Goal: Information Seeking & Learning: Learn about a topic

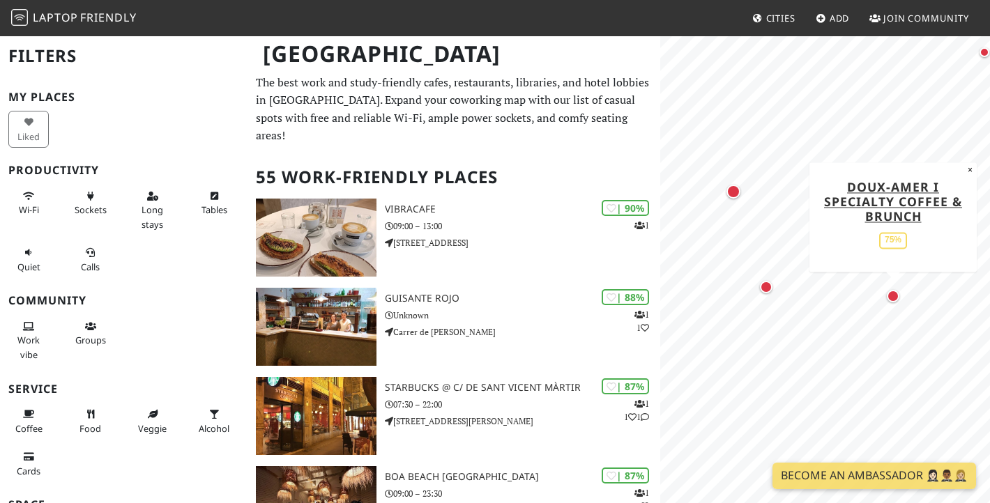
click at [895, 297] on div "Map marker" at bounding box center [893, 296] width 13 height 13
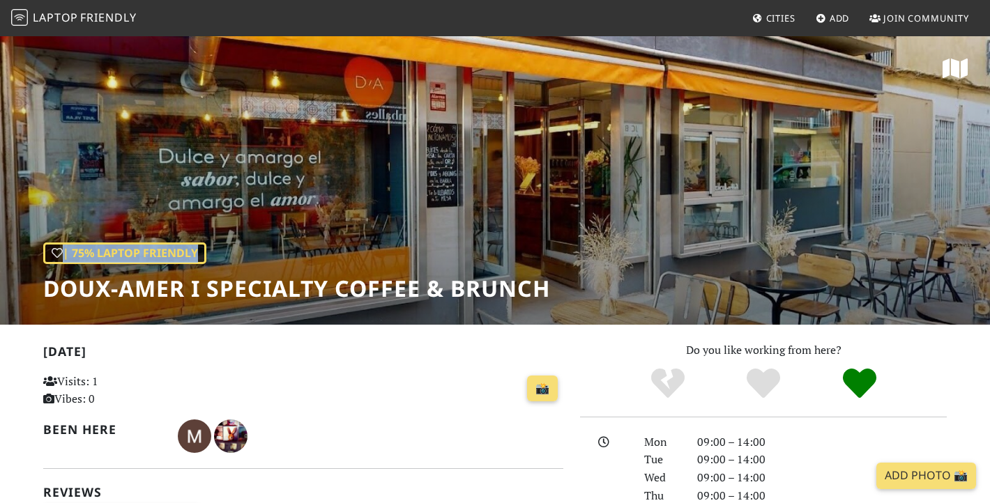
drag, startPoint x: 45, startPoint y: 289, endPoint x: 556, endPoint y: 286, distance: 510.4
click at [556, 286] on div "| 75% Laptop Friendly Doux-Amer I Specialty Coffee & Brunch" at bounding box center [495, 180] width 990 height 290
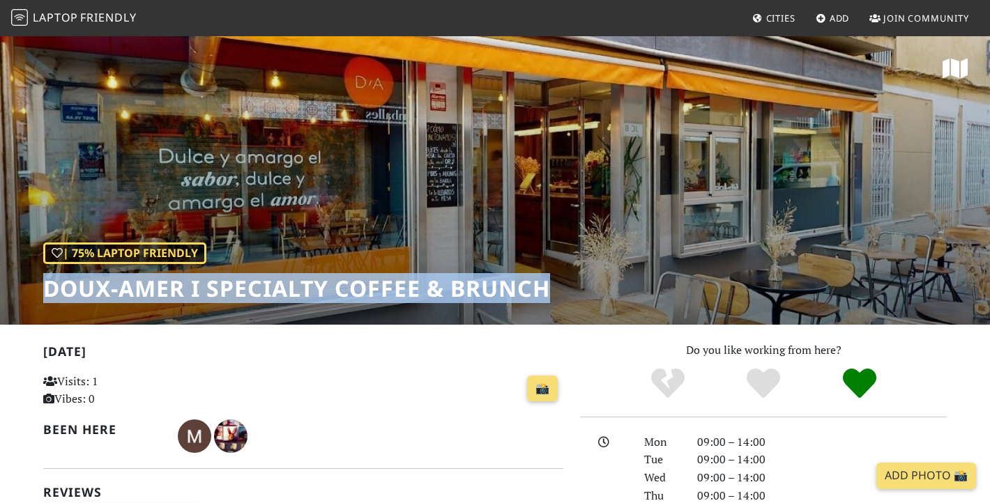
drag, startPoint x: 551, startPoint y: 294, endPoint x: 44, endPoint y: 291, distance: 506.9
click at [44, 291] on h1 "Doux-Amer I Specialty Coffee & Brunch" at bounding box center [296, 288] width 507 height 26
copy h1 "Doux-Amer I Specialty Coffee & Brunch"
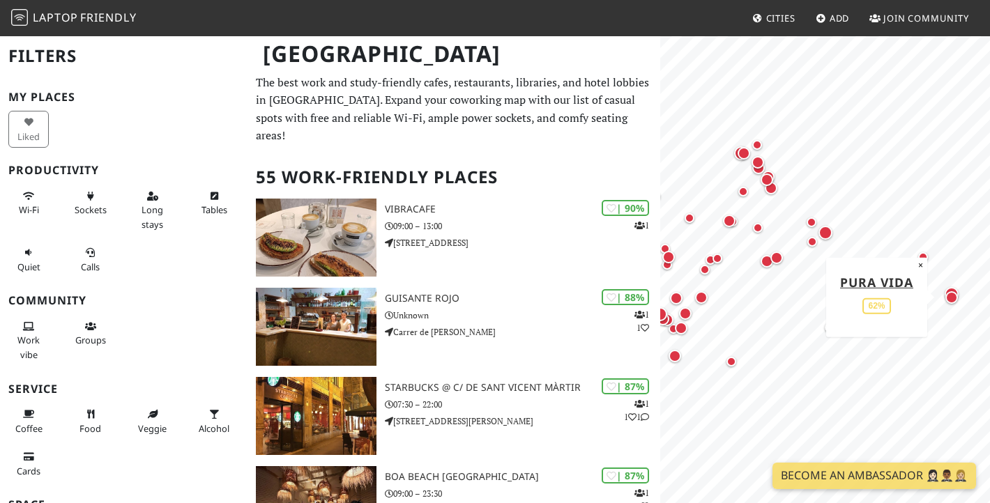
click at [955, 306] on div "Map marker" at bounding box center [952, 298] width 18 height 18
click at [952, 286] on div "Map marker" at bounding box center [952, 294] width 20 height 20
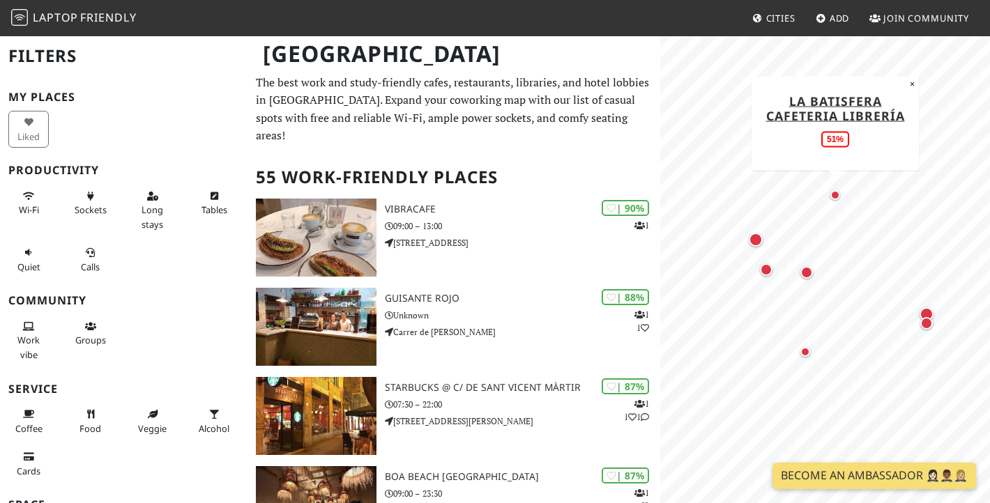
click at [836, 192] on div "Map marker" at bounding box center [835, 195] width 10 height 10
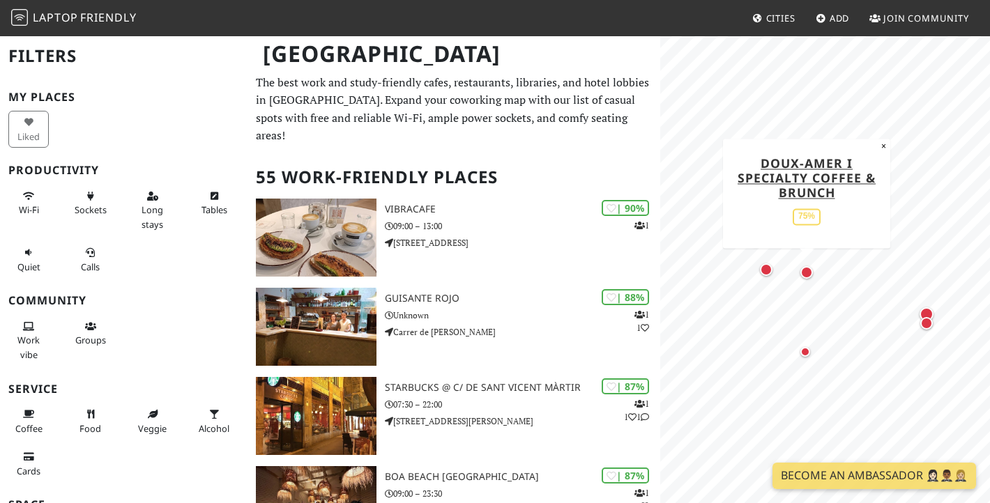
click at [807, 273] on div "Map marker" at bounding box center [806, 272] width 13 height 13
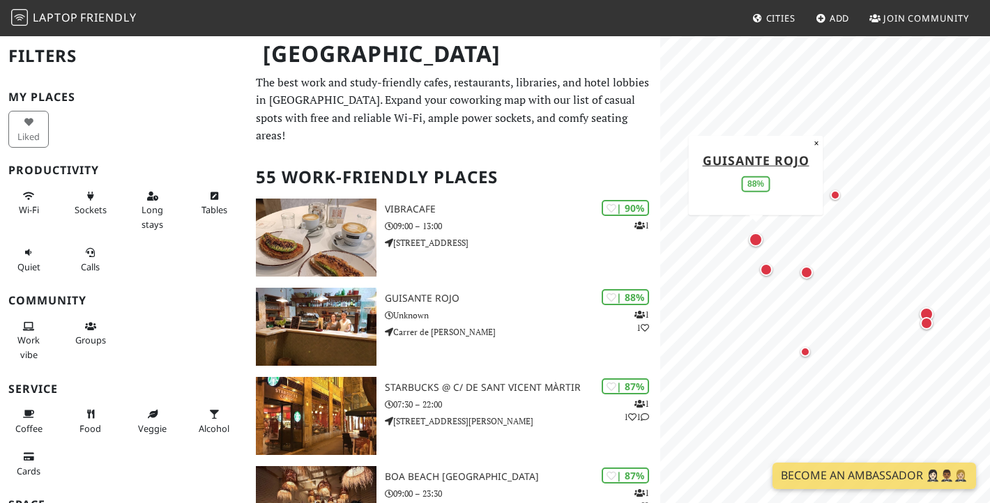
click at [751, 238] on div "Map marker" at bounding box center [756, 240] width 14 height 14
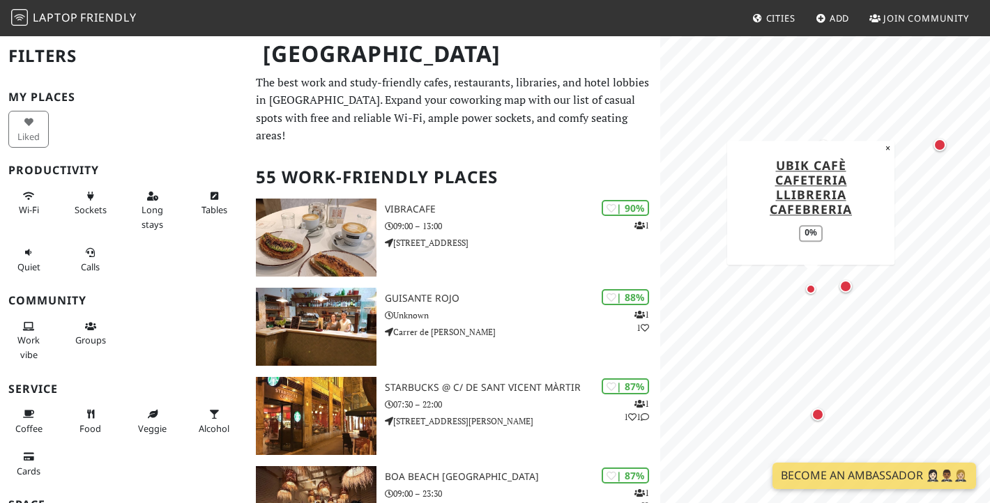
click at [812, 286] on div "Map marker" at bounding box center [811, 289] width 10 height 10
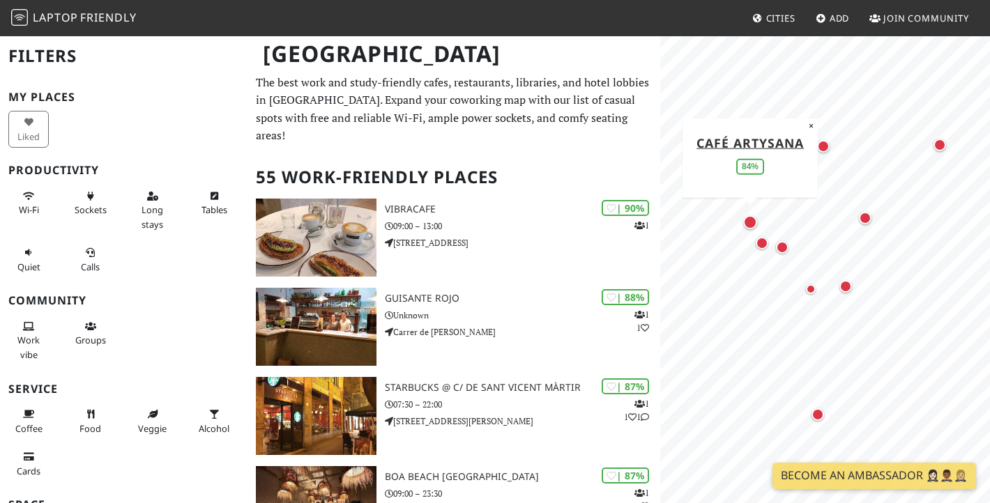
click at [745, 218] on div "Map marker" at bounding box center [750, 222] width 14 height 14
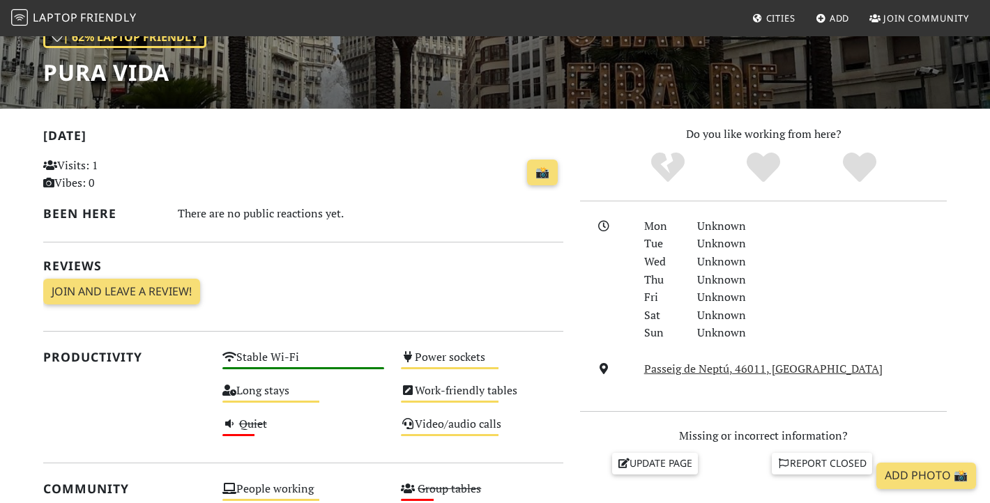
scroll to position [269, 0]
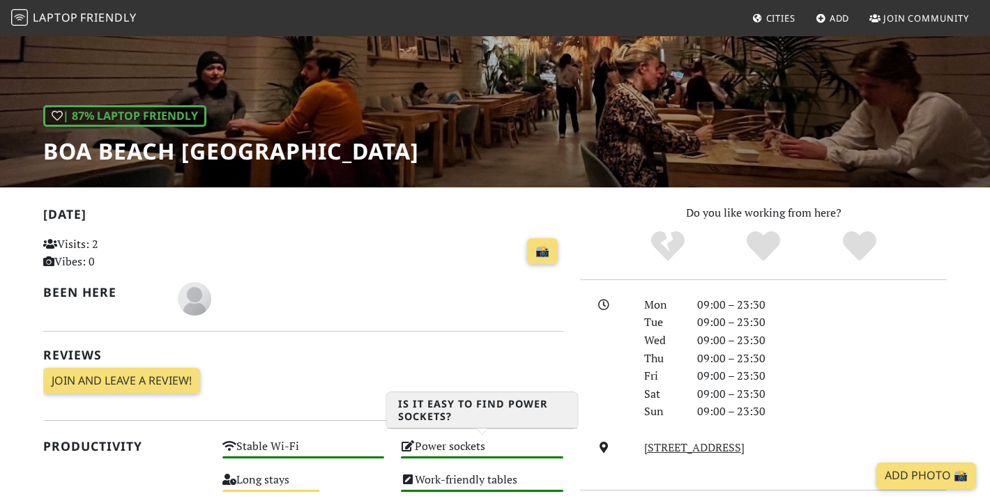
scroll to position [137, 0]
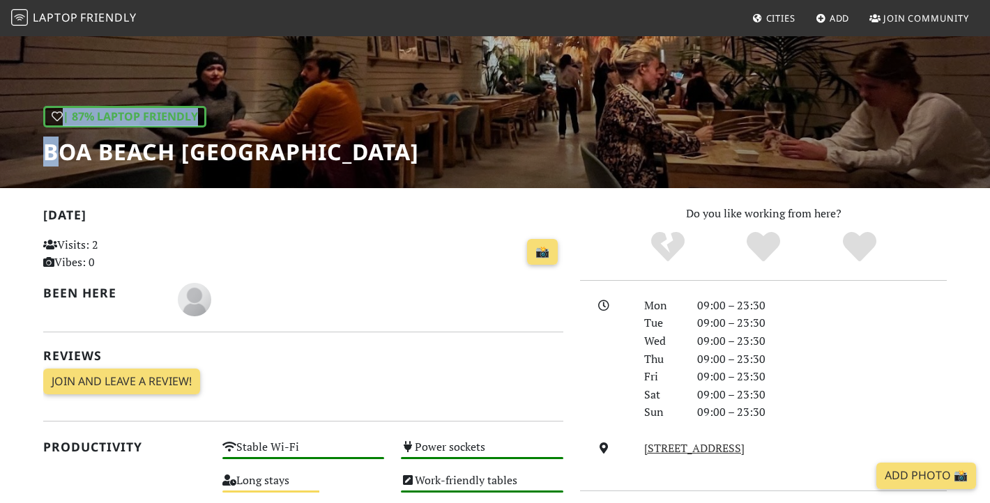
drag, startPoint x: 326, startPoint y: 159, endPoint x: 59, endPoint y: 160, distance: 266.3
click at [59, 160] on div "| 87% Laptop Friendly Boa Beach València" at bounding box center [495, 43] width 990 height 290
click at [59, 160] on h1 "Boa Beach València" at bounding box center [231, 152] width 376 height 26
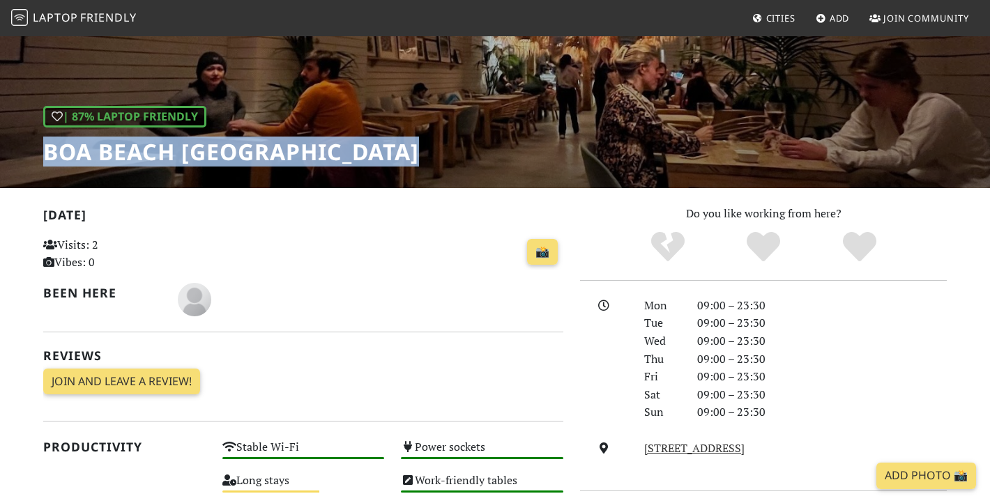
click at [59, 160] on h1 "Boa Beach València" at bounding box center [231, 152] width 376 height 26
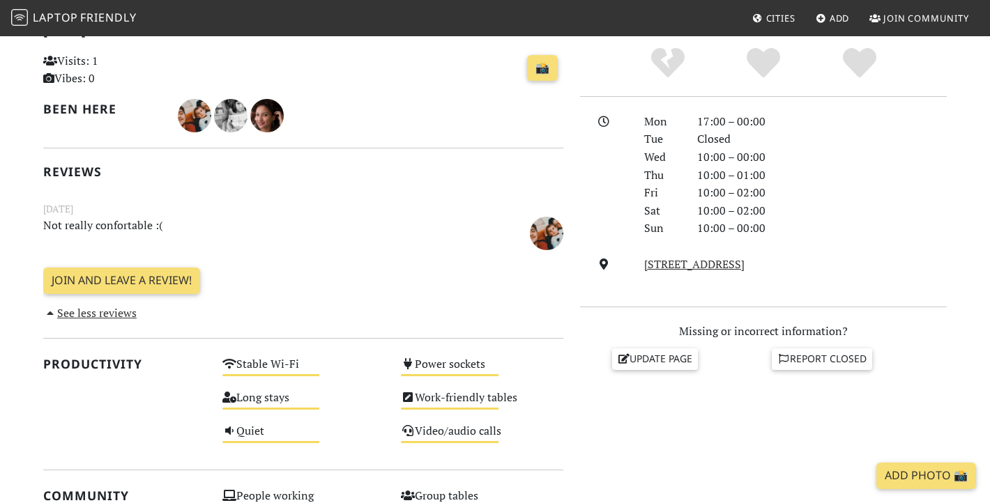
scroll to position [212, 0]
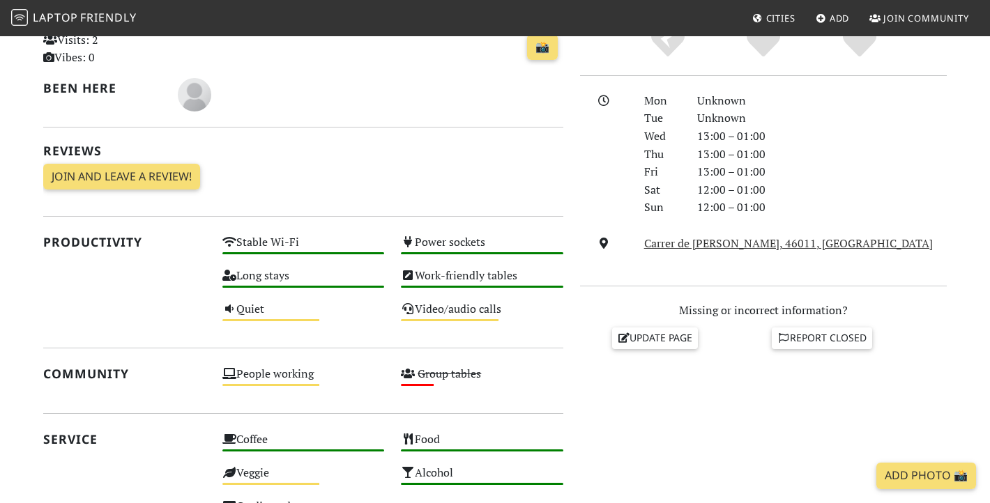
scroll to position [116, 0]
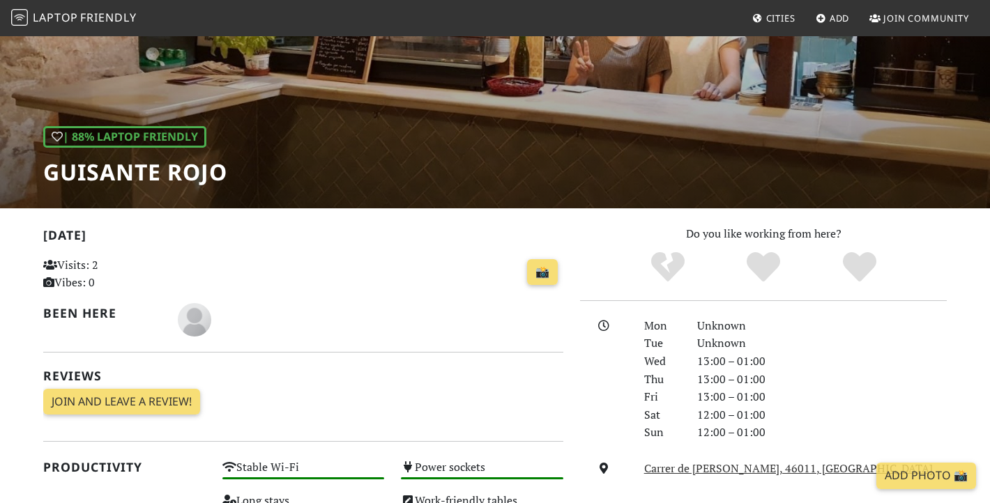
drag, startPoint x: 231, startPoint y: 172, endPoint x: 40, endPoint y: 175, distance: 190.4
click at [40, 175] on div "| 88% Laptop Friendly Guisante Rojo" at bounding box center [495, 63] width 990 height 290
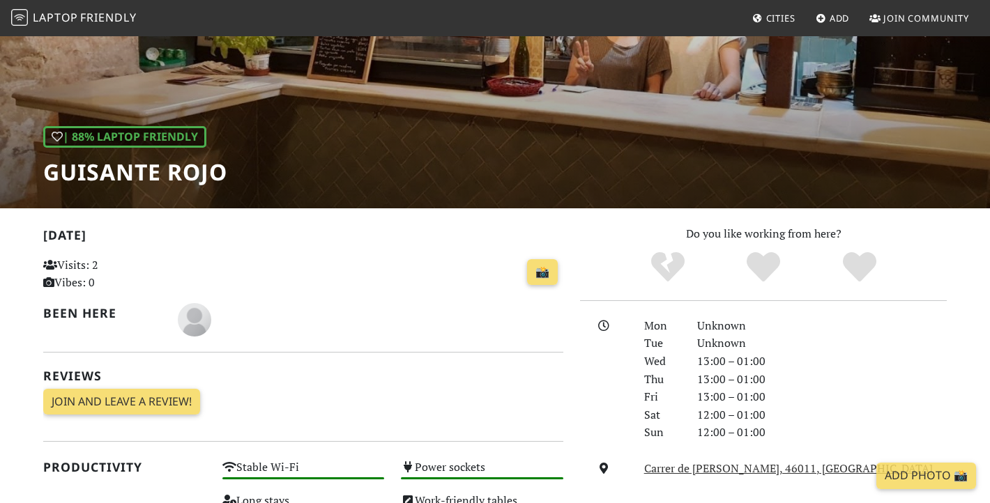
click at [50, 170] on h1 "Guisante Rojo" at bounding box center [135, 172] width 184 height 26
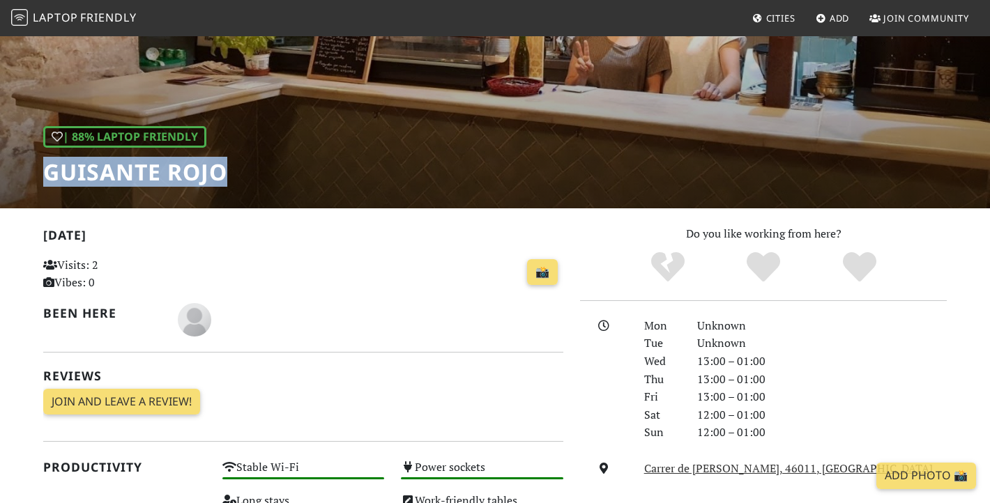
drag, startPoint x: 47, startPoint y: 170, endPoint x: 226, endPoint y: 176, distance: 178.6
click at [226, 176] on h1 "Guisante Rojo" at bounding box center [135, 172] width 184 height 26
copy h1 "Guisante Rojo"
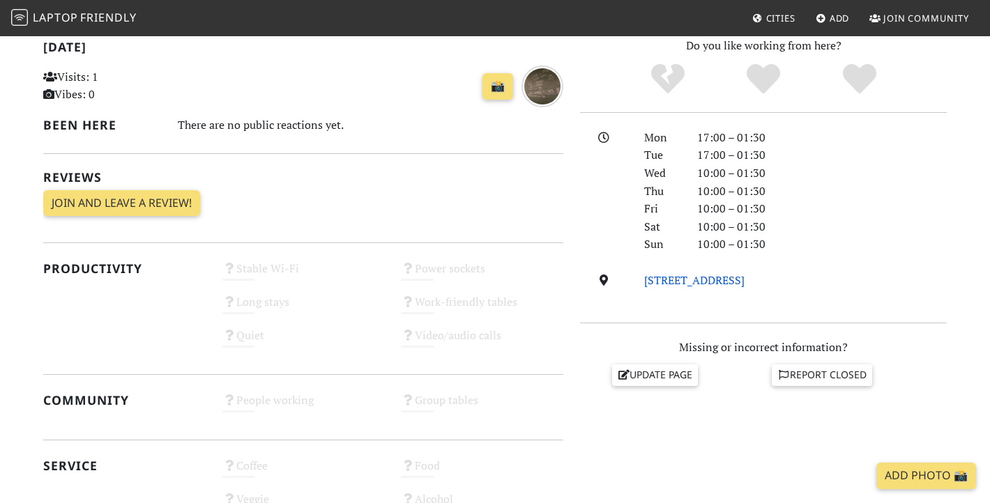
scroll to position [211, 0]
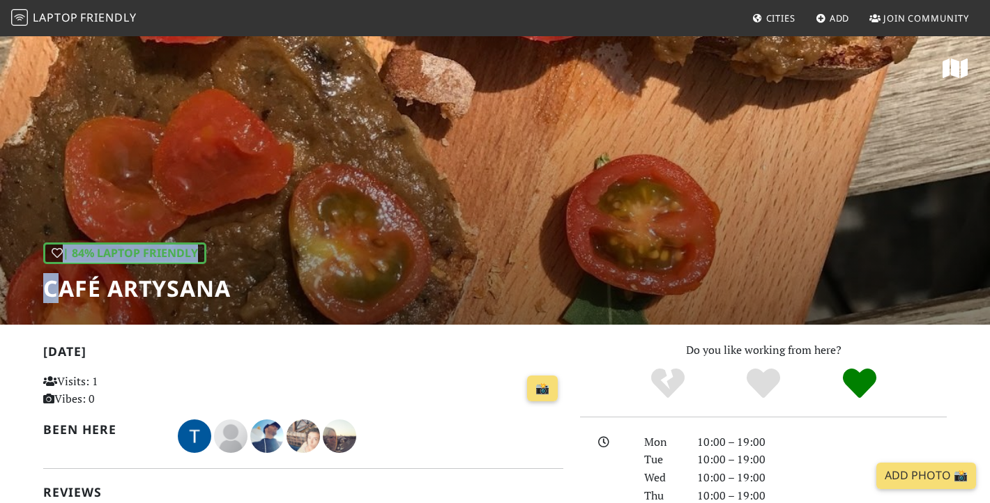
drag, startPoint x: 277, startPoint y: 289, endPoint x: 61, endPoint y: 289, distance: 216.8
click at [61, 289] on div "| 84% Laptop Friendly Café ArtySana" at bounding box center [495, 180] width 990 height 290
click at [61, 289] on h1 "Café ArtySana" at bounding box center [137, 288] width 188 height 26
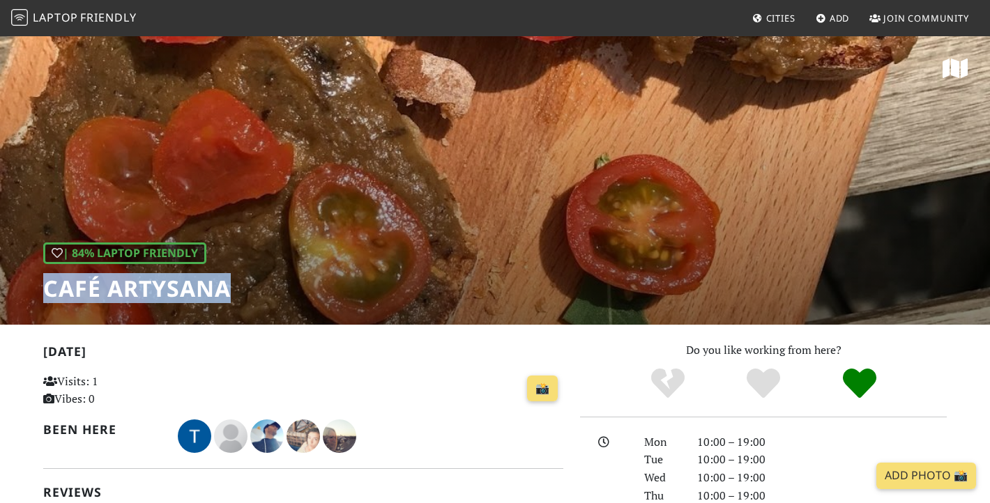
click at [61, 289] on h1 "Café ArtySana" at bounding box center [137, 288] width 188 height 26
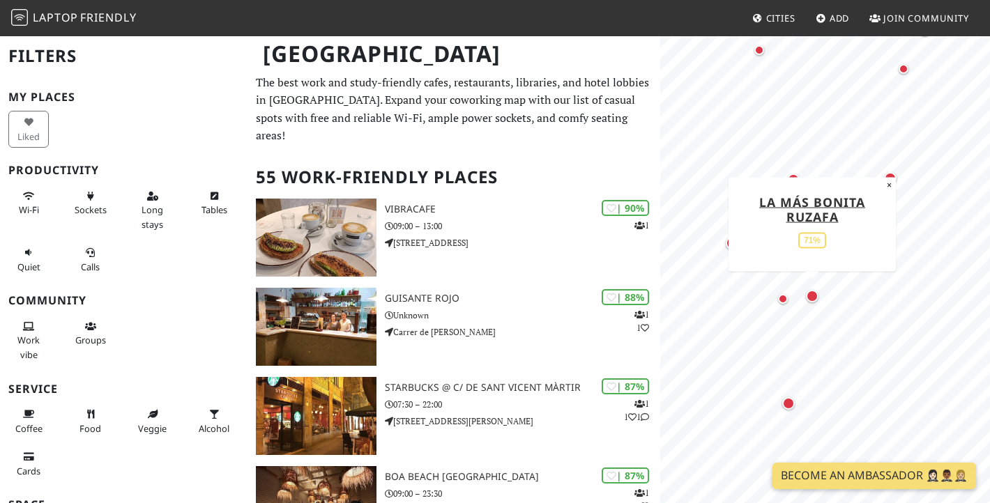
click at [813, 294] on div "Map marker" at bounding box center [812, 296] width 13 height 13
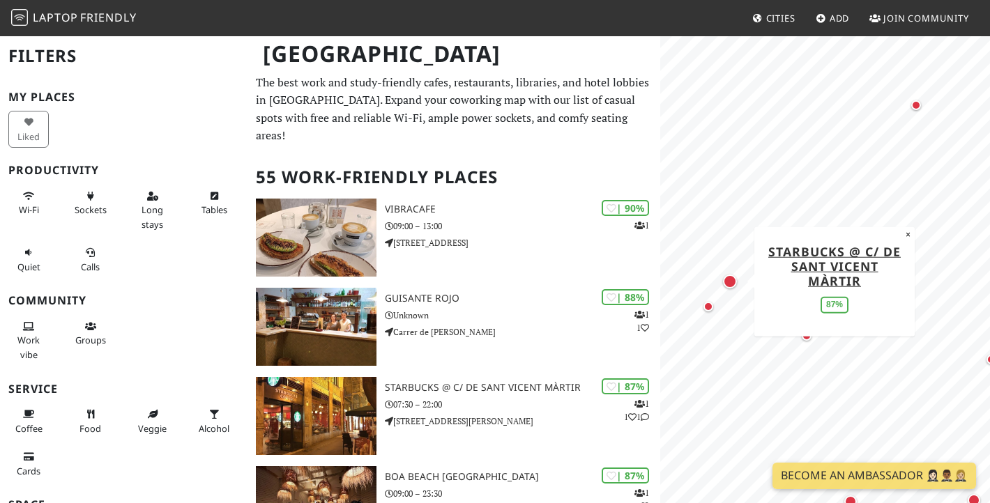
click at [727, 284] on div "Map marker" at bounding box center [730, 282] width 14 height 14
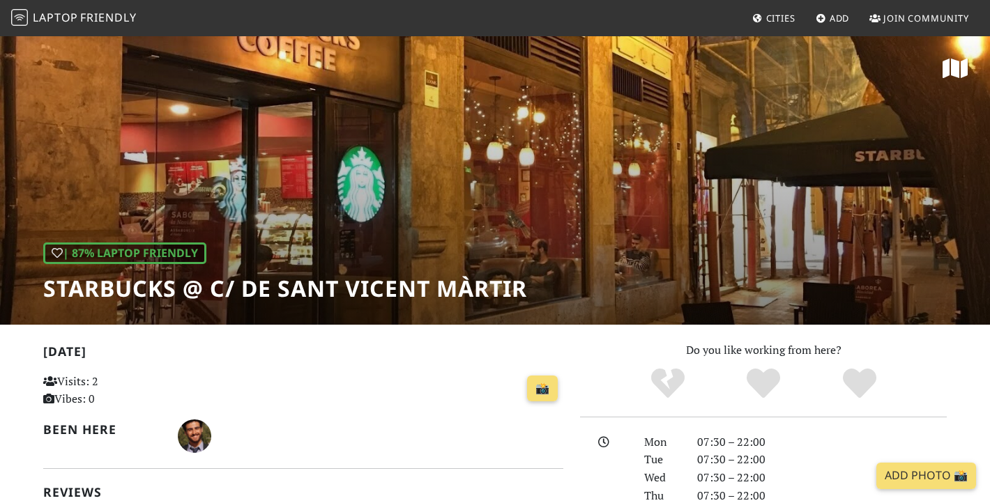
drag, startPoint x: 618, startPoint y: 306, endPoint x: 73, endPoint y: 317, distance: 545.3
click at [73, 317] on div "| 87% Laptop Friendly Starbucks @ C/ de Sant Vicent Màrtir" at bounding box center [495, 180] width 990 height 290
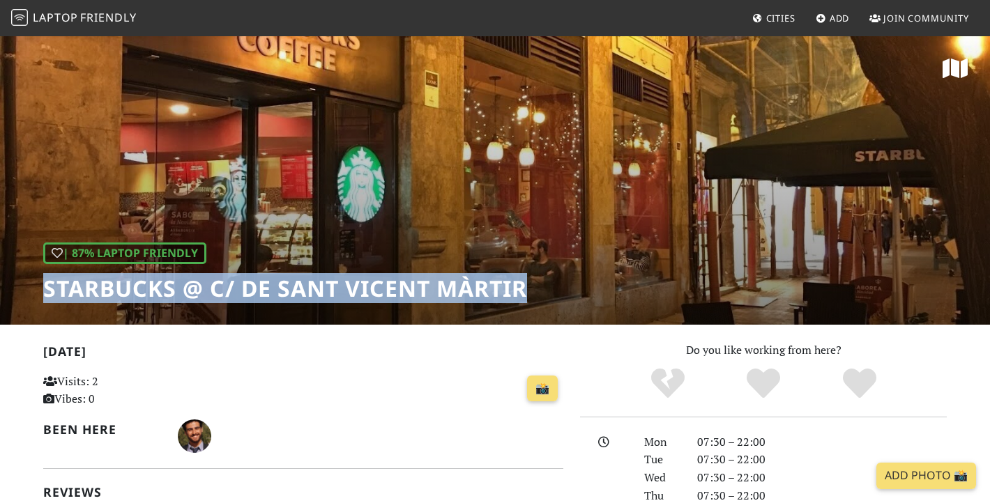
drag, startPoint x: 45, startPoint y: 295, endPoint x: 526, endPoint y: 287, distance: 481.2
click at [526, 287] on h1 "Starbucks @ C/ de Sant Vicent Màrtir" at bounding box center [285, 288] width 484 height 26
copy h1 "Starbucks @ C/ de Sant Vicent Màrtir"
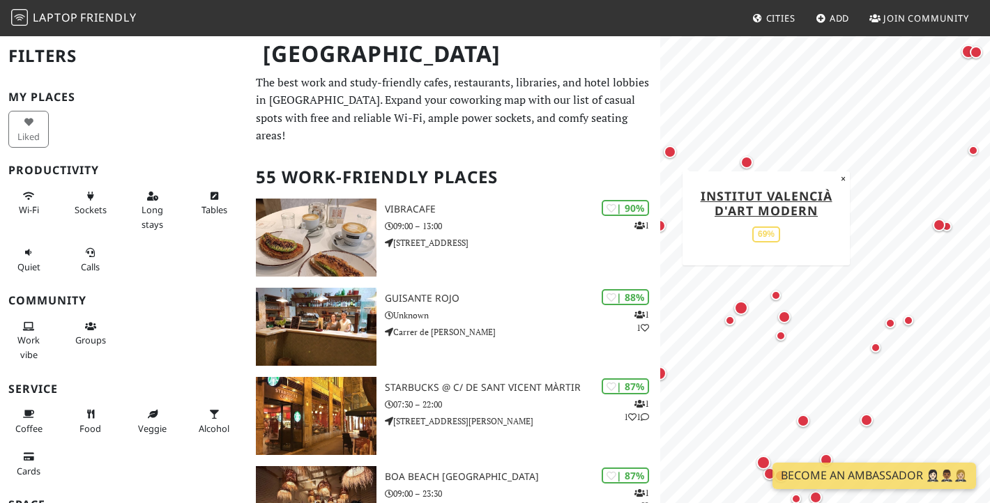
click at [669, 151] on div "Map marker" at bounding box center [670, 152] width 13 height 13
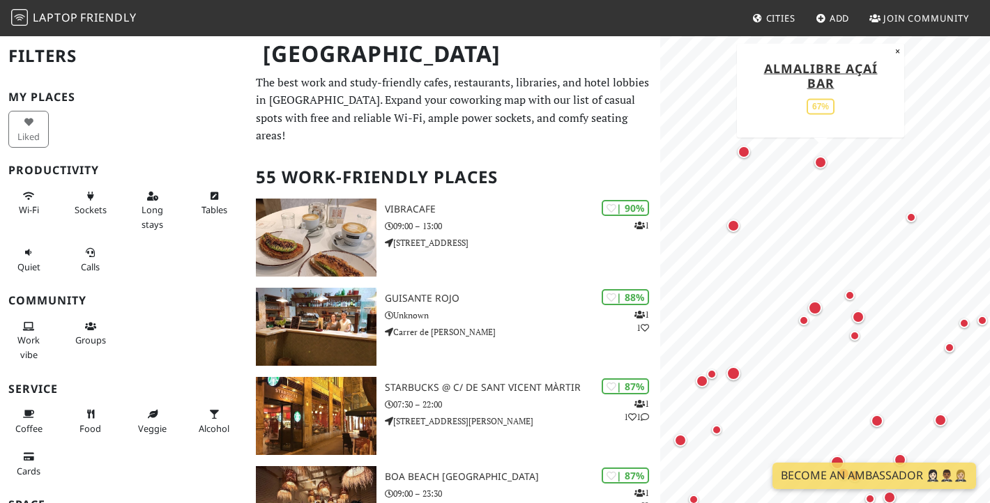
click at [824, 164] on div "Map marker" at bounding box center [820, 162] width 13 height 13
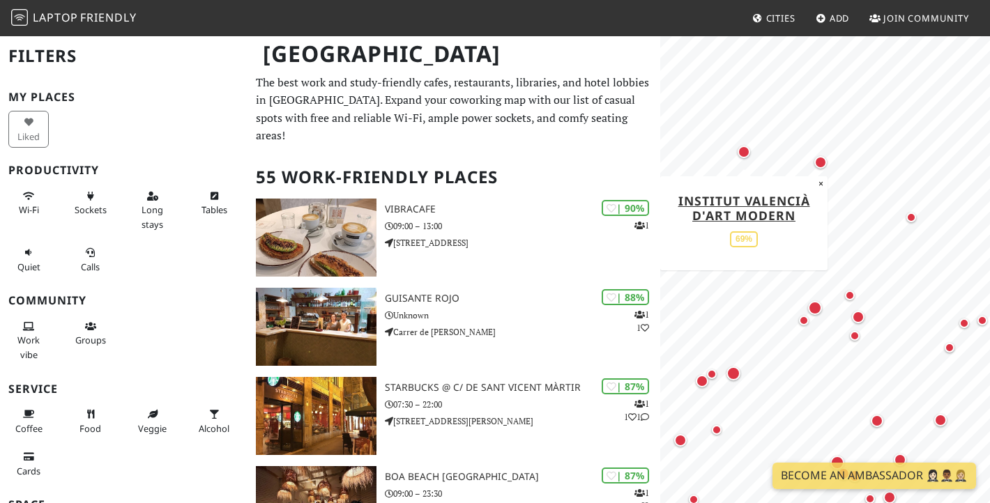
click at [743, 152] on div "Map marker" at bounding box center [744, 152] width 13 height 13
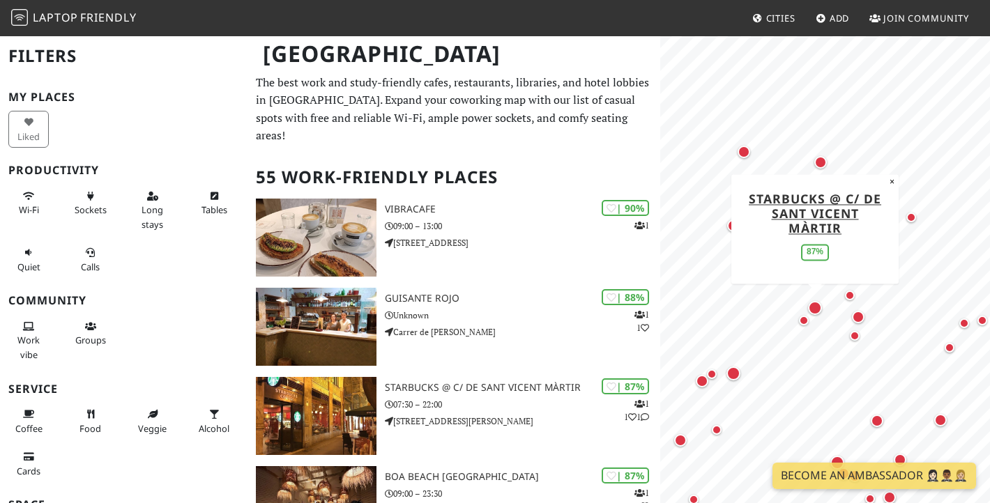
click at [819, 306] on div "Map marker" at bounding box center [815, 308] width 14 height 14
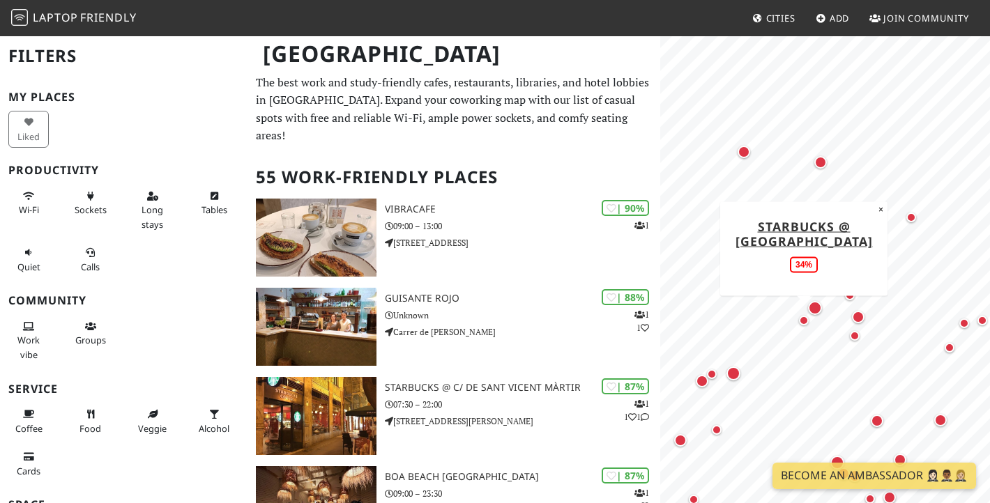
click at [805, 320] on div "Map marker" at bounding box center [804, 321] width 10 height 10
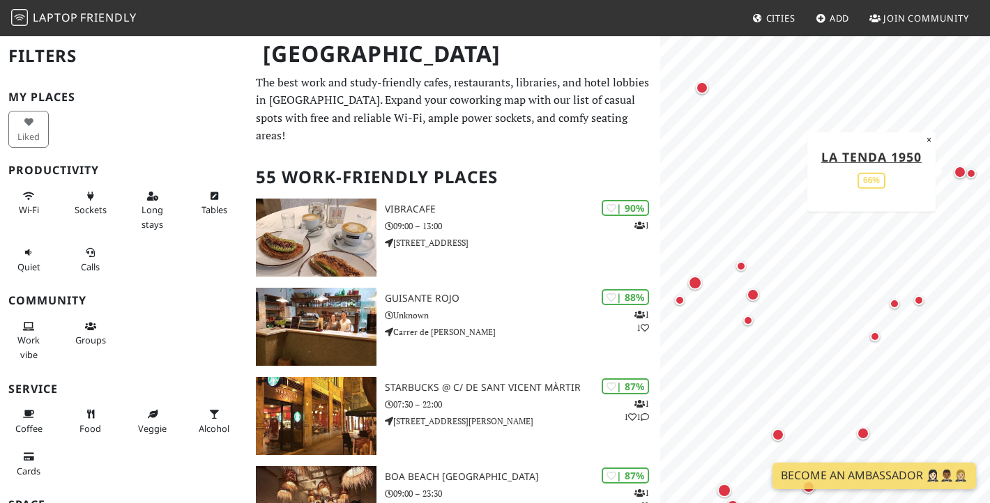
click at [963, 172] on div "Map marker" at bounding box center [960, 172] width 13 height 13
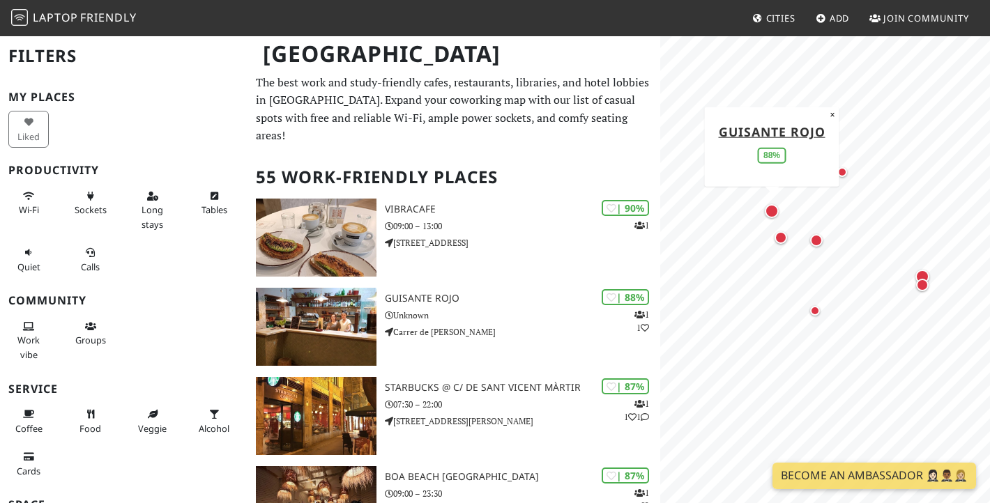
click at [773, 210] on div "Map marker" at bounding box center [772, 211] width 14 height 14
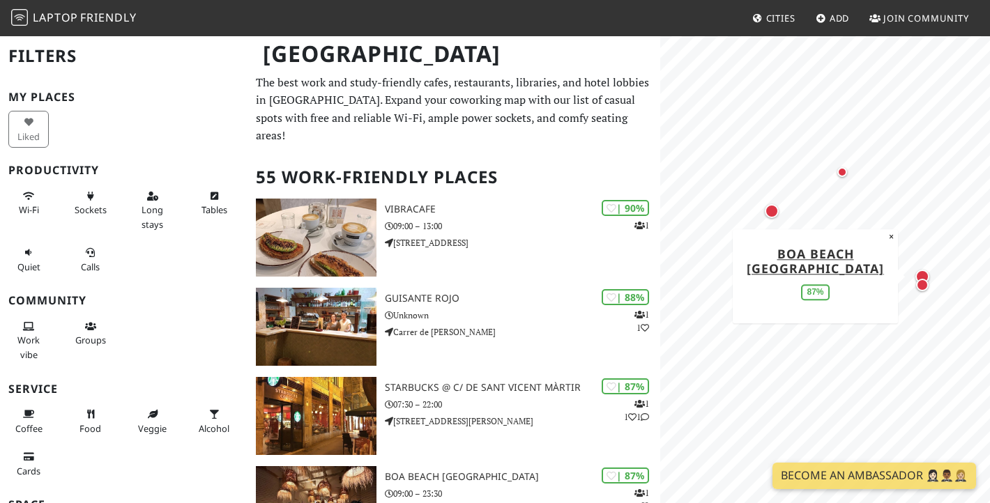
click at [921, 268] on div "Map marker" at bounding box center [923, 277] width 20 height 20
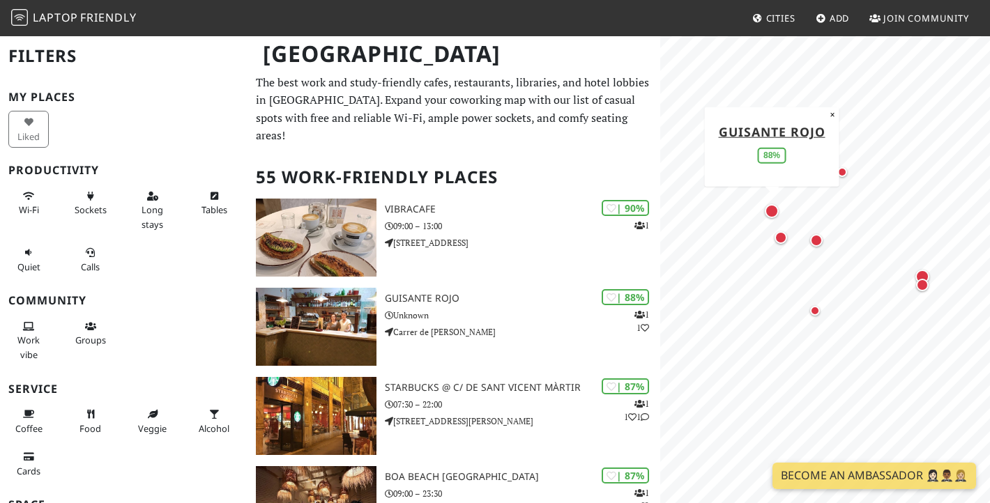
click at [773, 216] on div "Map marker" at bounding box center [772, 211] width 14 height 14
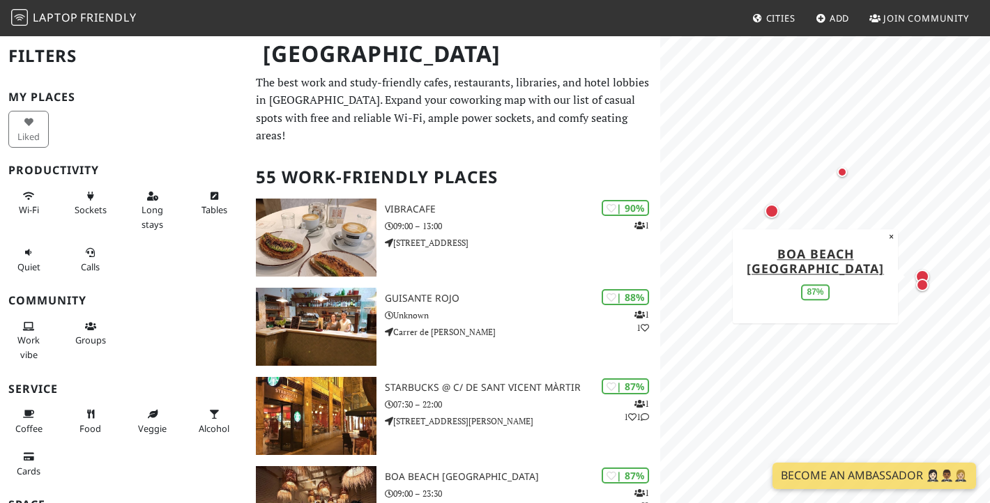
click at [922, 273] on div "Map marker" at bounding box center [922, 277] width 14 height 14
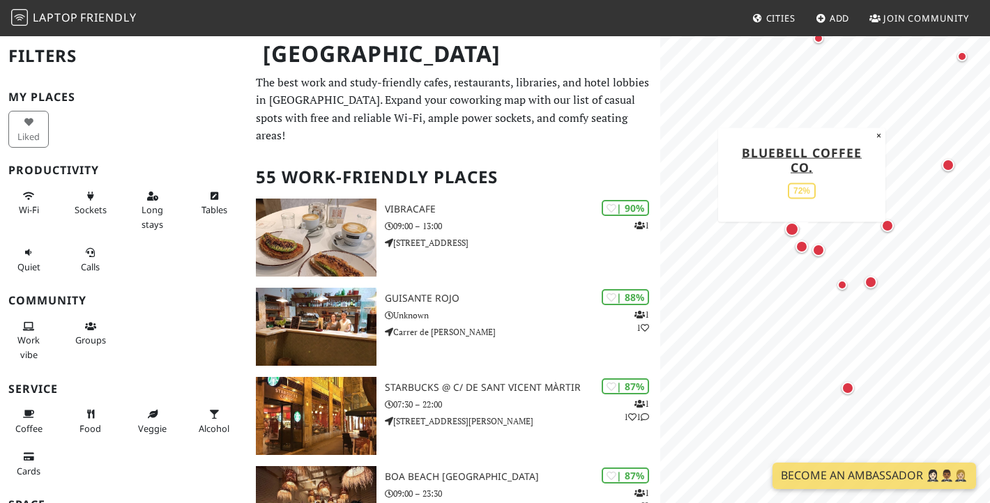
click at [801, 247] on div "Map marker" at bounding box center [802, 247] width 13 height 13
click at [790, 222] on div "Map marker" at bounding box center [792, 230] width 20 height 20
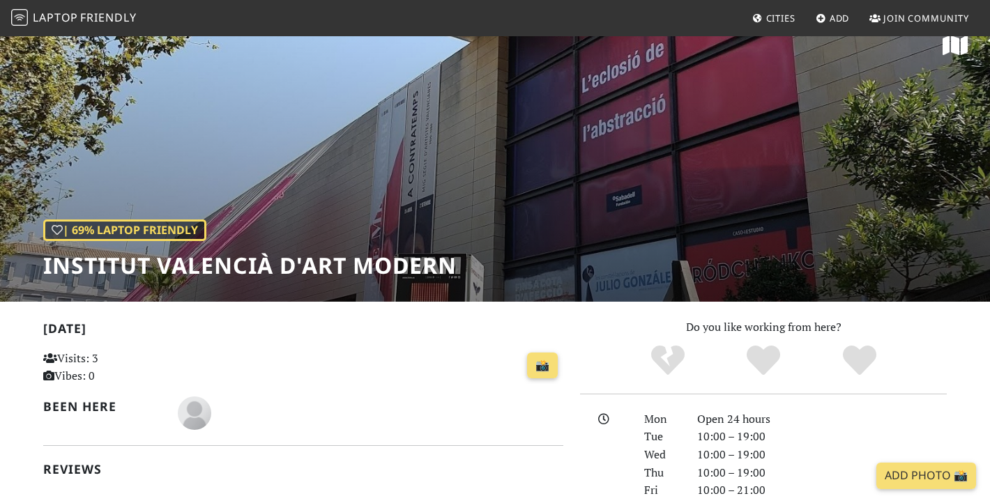
scroll to position [31, 0]
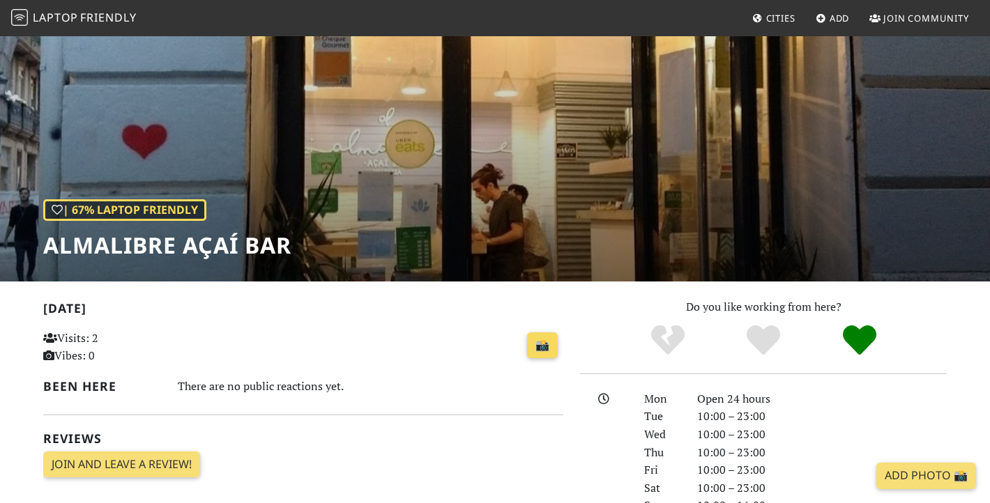
scroll to position [213, 0]
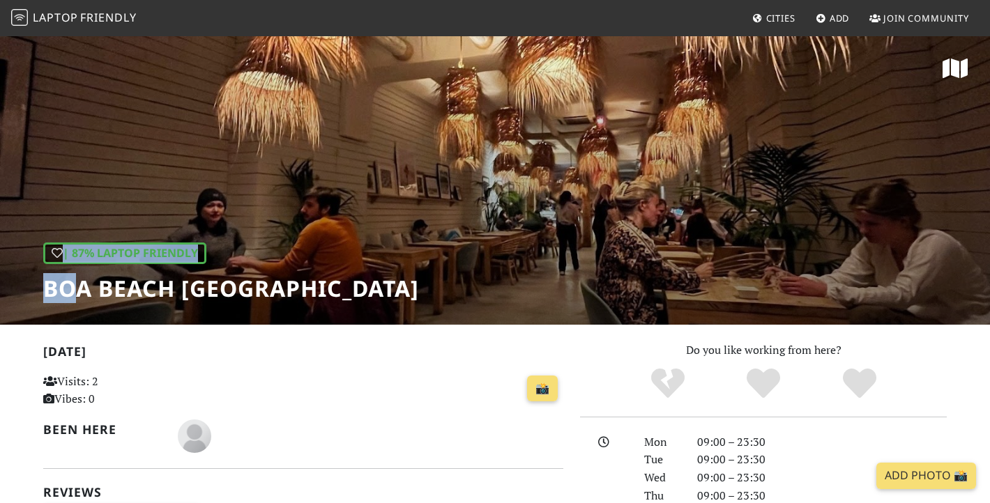
drag, startPoint x: 245, startPoint y: 302, endPoint x: 71, endPoint y: 293, distance: 173.8
click at [71, 293] on div "| 87% Laptop Friendly [GEOGRAPHIC_DATA] [GEOGRAPHIC_DATA]" at bounding box center [495, 180] width 990 height 290
click at [71, 293] on h1 "Boa Beach [GEOGRAPHIC_DATA]" at bounding box center [231, 288] width 376 height 26
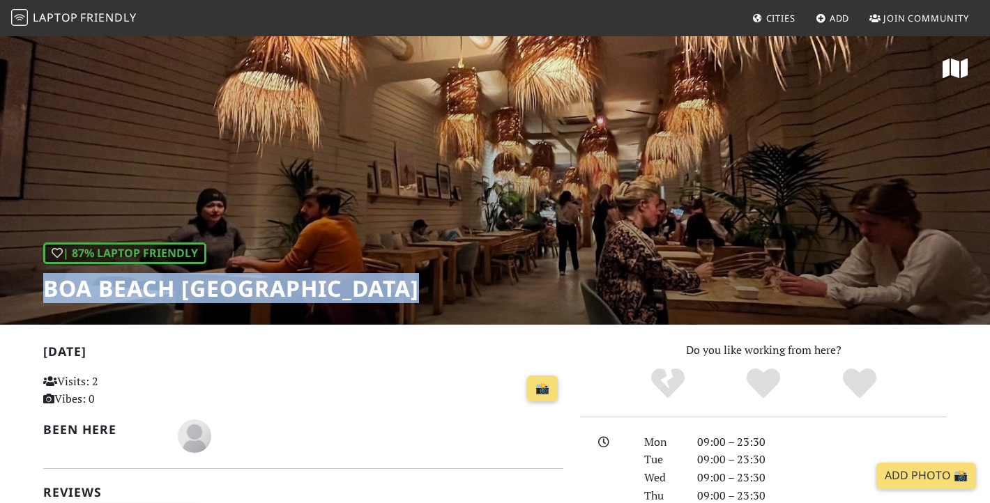
click at [71, 293] on h1 "Boa Beach [GEOGRAPHIC_DATA]" at bounding box center [231, 288] width 376 height 26
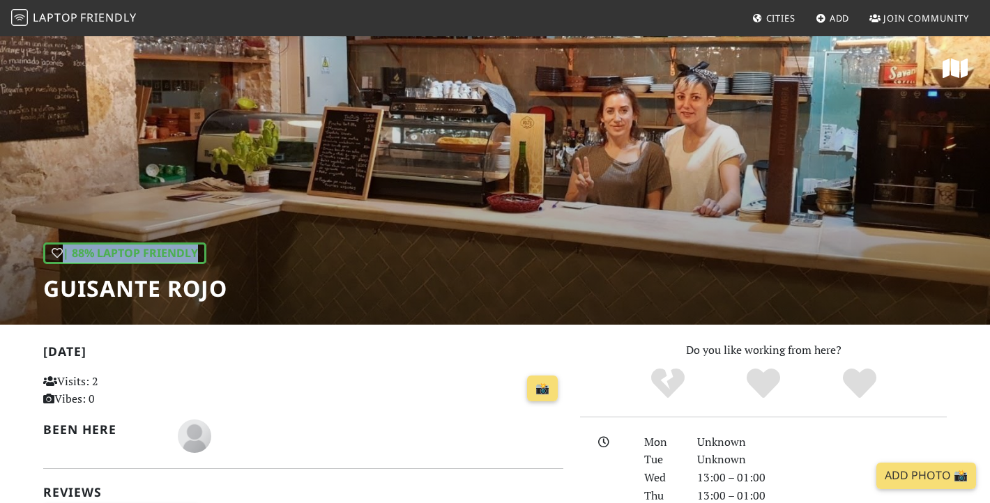
drag, startPoint x: 238, startPoint y: 290, endPoint x: 52, endPoint y: 294, distance: 186.2
click at [52, 294] on div "| 88% Laptop Friendly Guisante Rojo" at bounding box center [495, 180] width 990 height 290
click at [52, 294] on h1 "Guisante Rojo" at bounding box center [135, 288] width 184 height 26
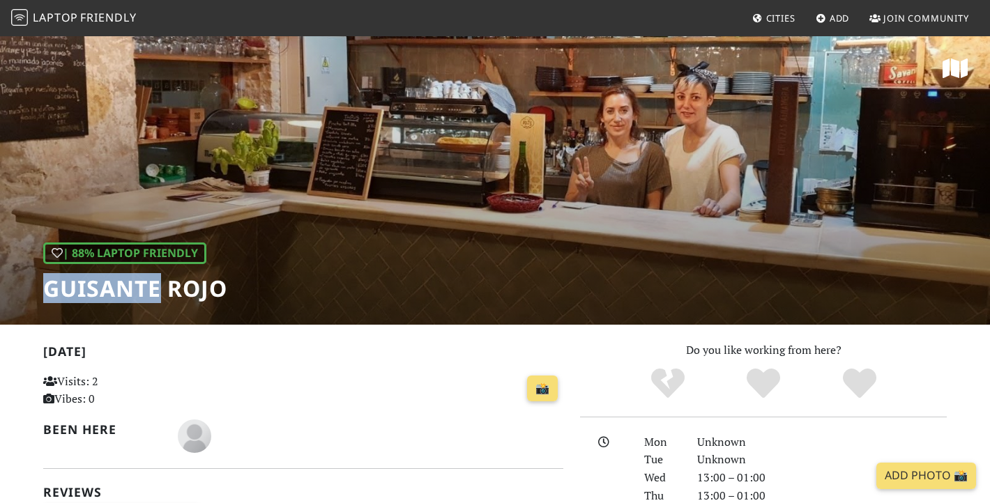
click at [52, 294] on h1 "Guisante Rojo" at bounding box center [135, 288] width 184 height 26
copy div "Guisante Rojo"
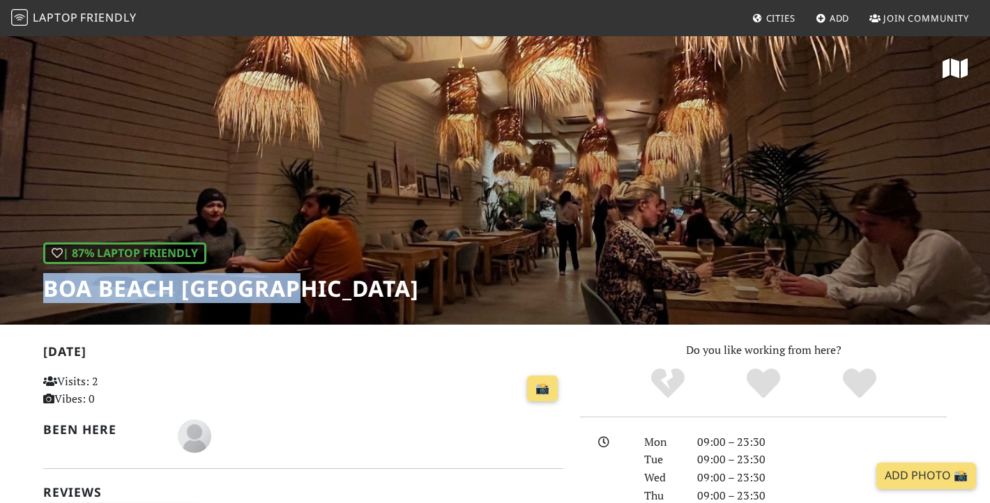
drag, startPoint x: 293, startPoint y: 289, endPoint x: 45, endPoint y: 289, distance: 247.5
click at [45, 289] on h1 "Boa Beach València" at bounding box center [231, 288] width 376 height 26
copy h1 "Boa Beach València"
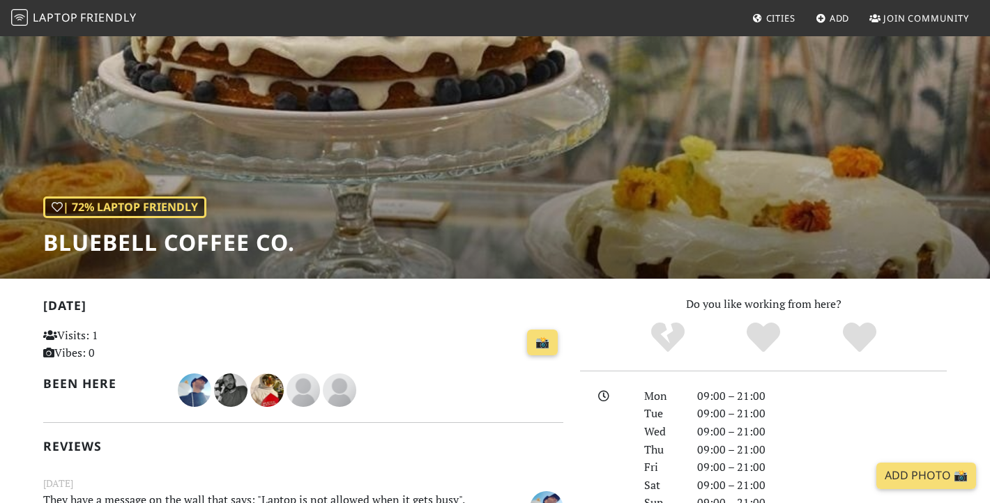
scroll to position [38, 0]
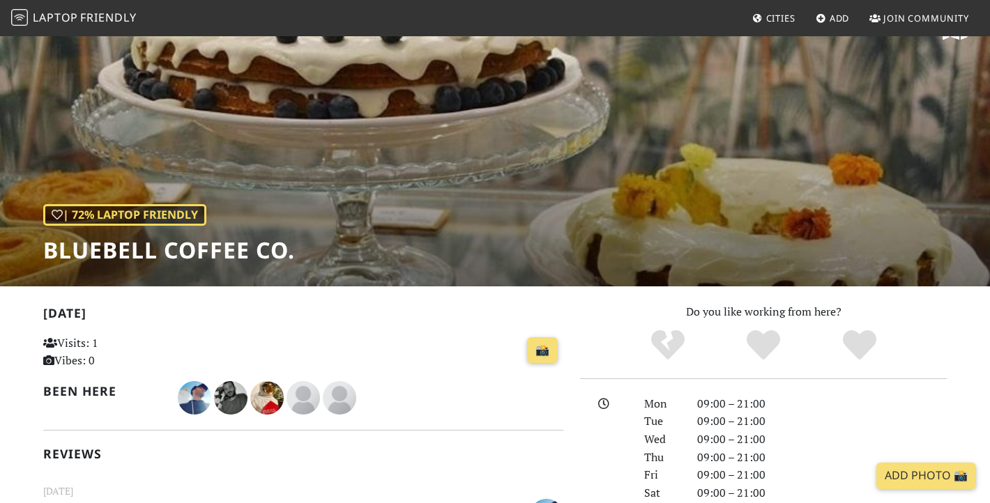
drag, startPoint x: 296, startPoint y: 253, endPoint x: 31, endPoint y: 257, distance: 264.3
click at [31, 257] on div "| 72% Laptop Friendly Bluebell Coffee Co." at bounding box center [495, 142] width 990 height 290
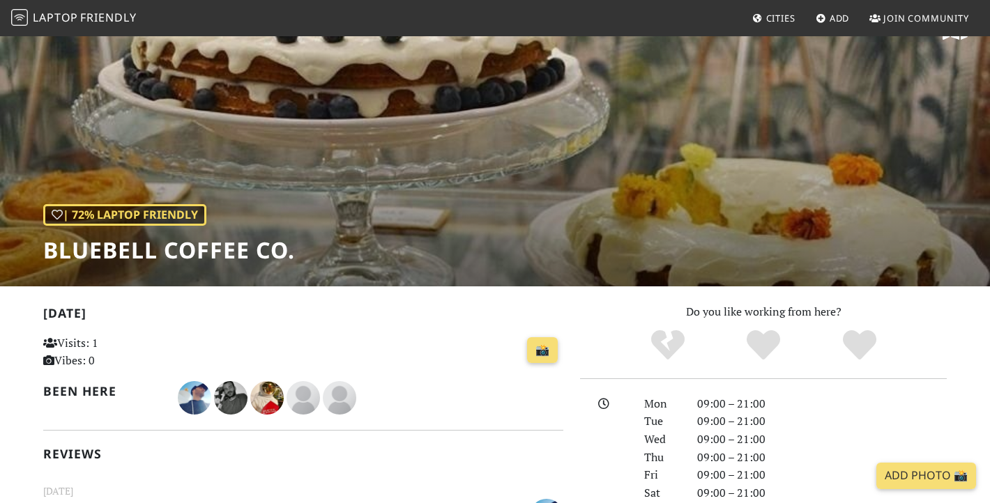
click at [51, 249] on h1 "Bluebell Coffee Co." at bounding box center [169, 250] width 252 height 26
drag, startPoint x: 47, startPoint y: 249, endPoint x: 296, endPoint y: 246, distance: 248.9
click at [296, 246] on div "| 72% Laptop Friendly Bluebell Coffee Co." at bounding box center [495, 142] width 990 height 290
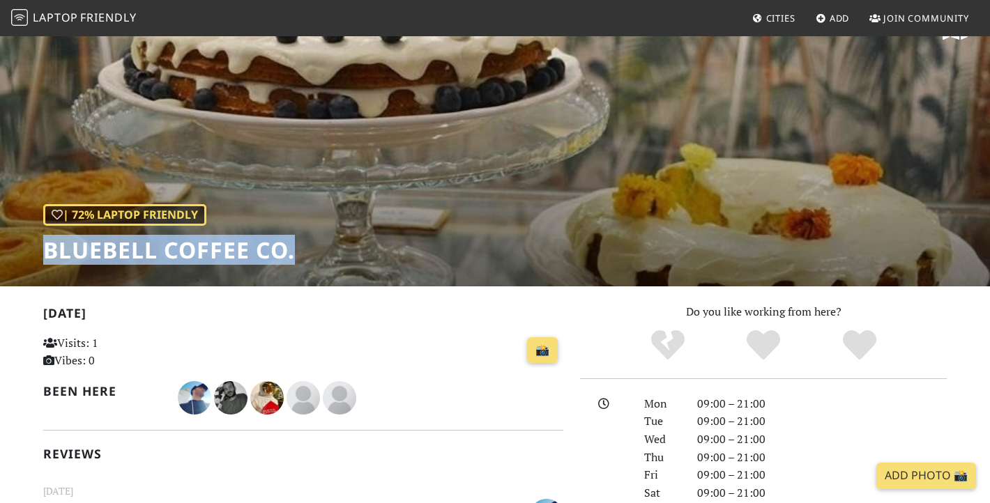
drag, startPoint x: 294, startPoint y: 250, endPoint x: 44, endPoint y: 243, distance: 250.4
click at [44, 243] on h1 "Bluebell Coffee Co." at bounding box center [169, 250] width 252 height 26
copy h1 "Bluebell Coffee Co."
